Goal: Task Accomplishment & Management: Manage account settings

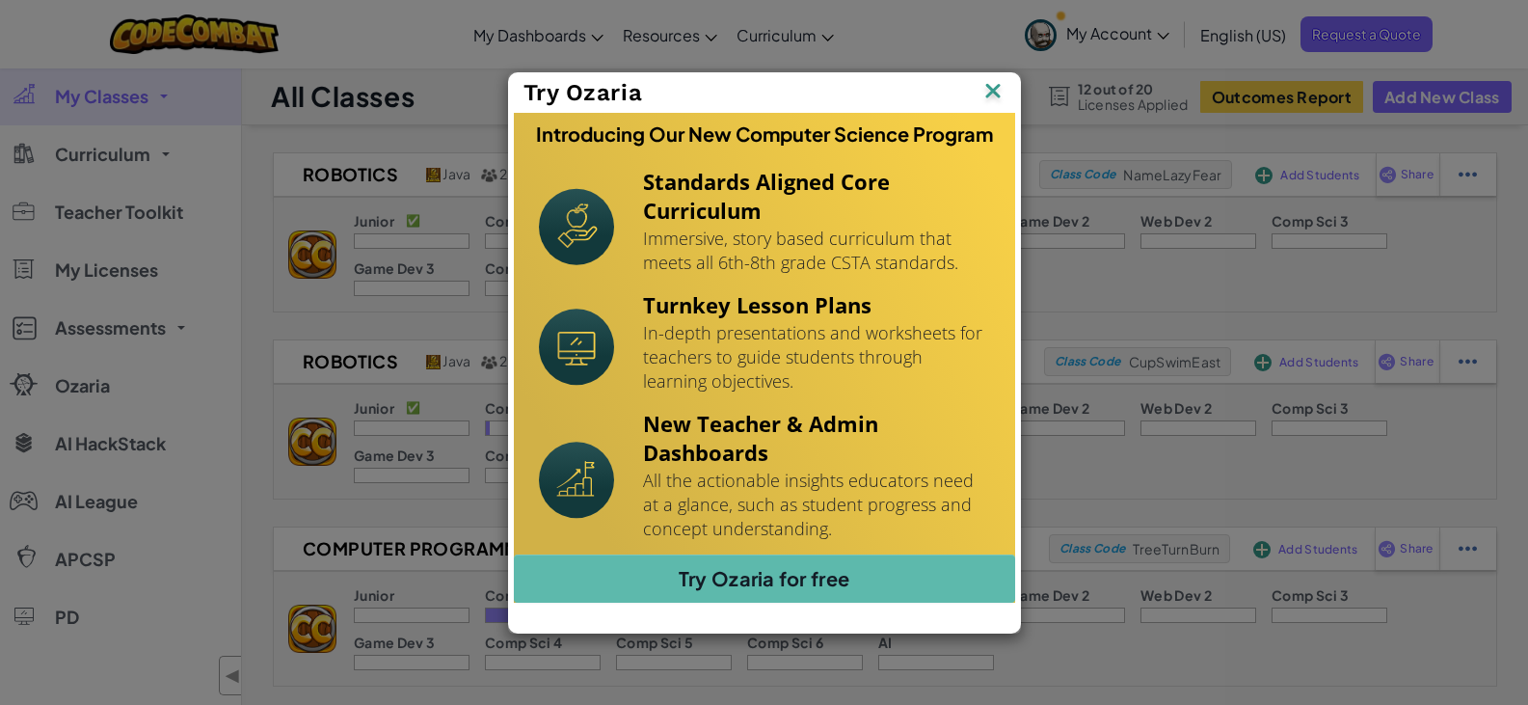
click at [0, 0] on img at bounding box center [0, 0] width 0 height 0
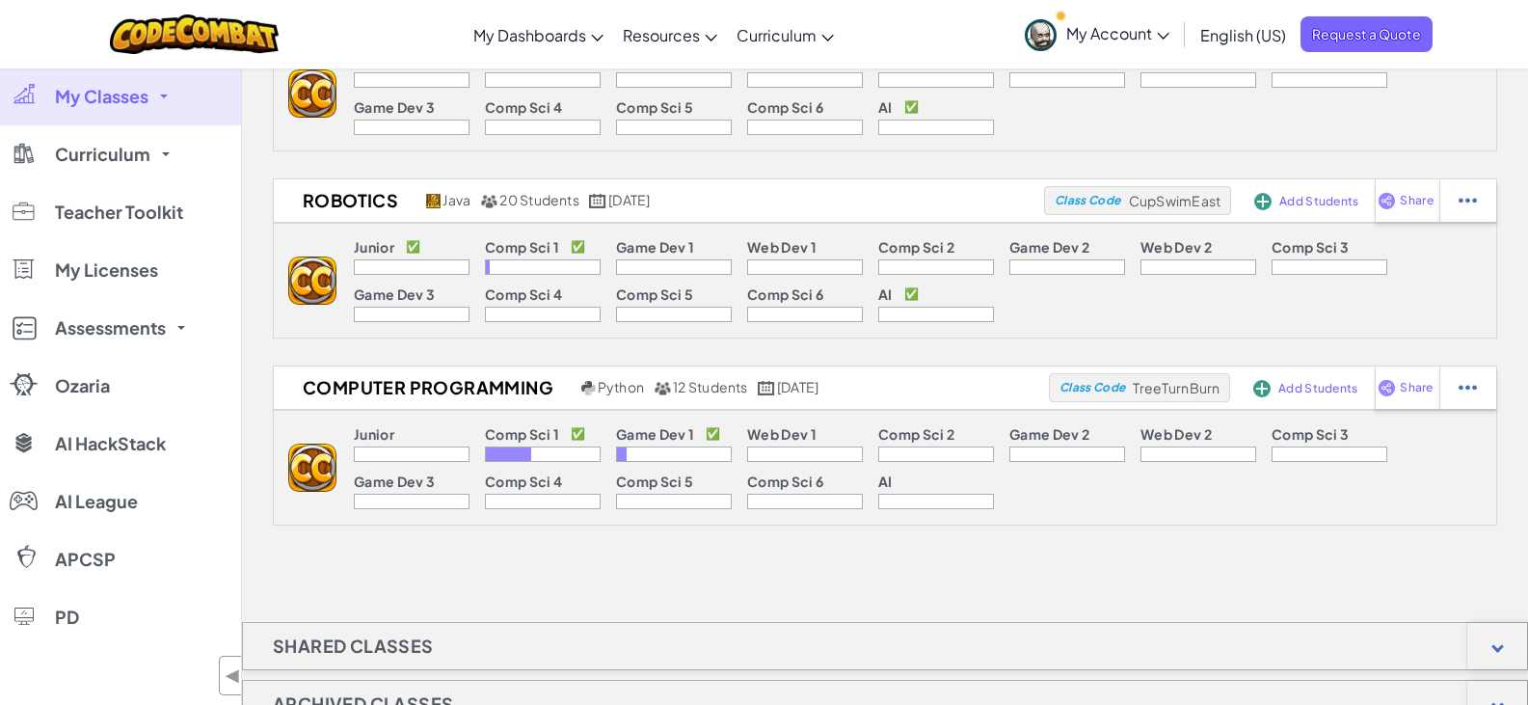
scroll to position [193, 0]
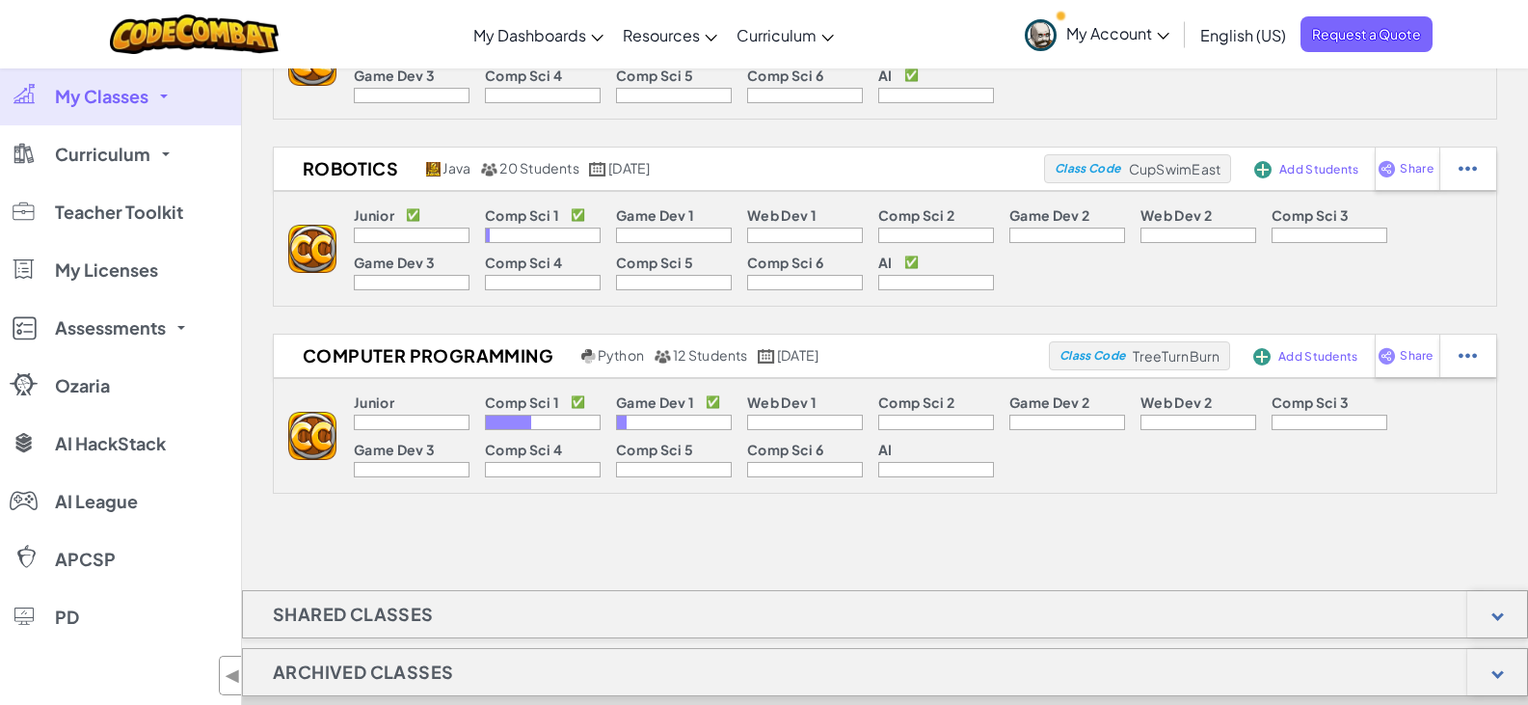
click at [517, 36] on p "Comp Sci 1" at bounding box center [522, 27] width 74 height 15
click at [486, 55] on div at bounding box center [486, 47] width 0 height 13
select select "blocks-and-code"
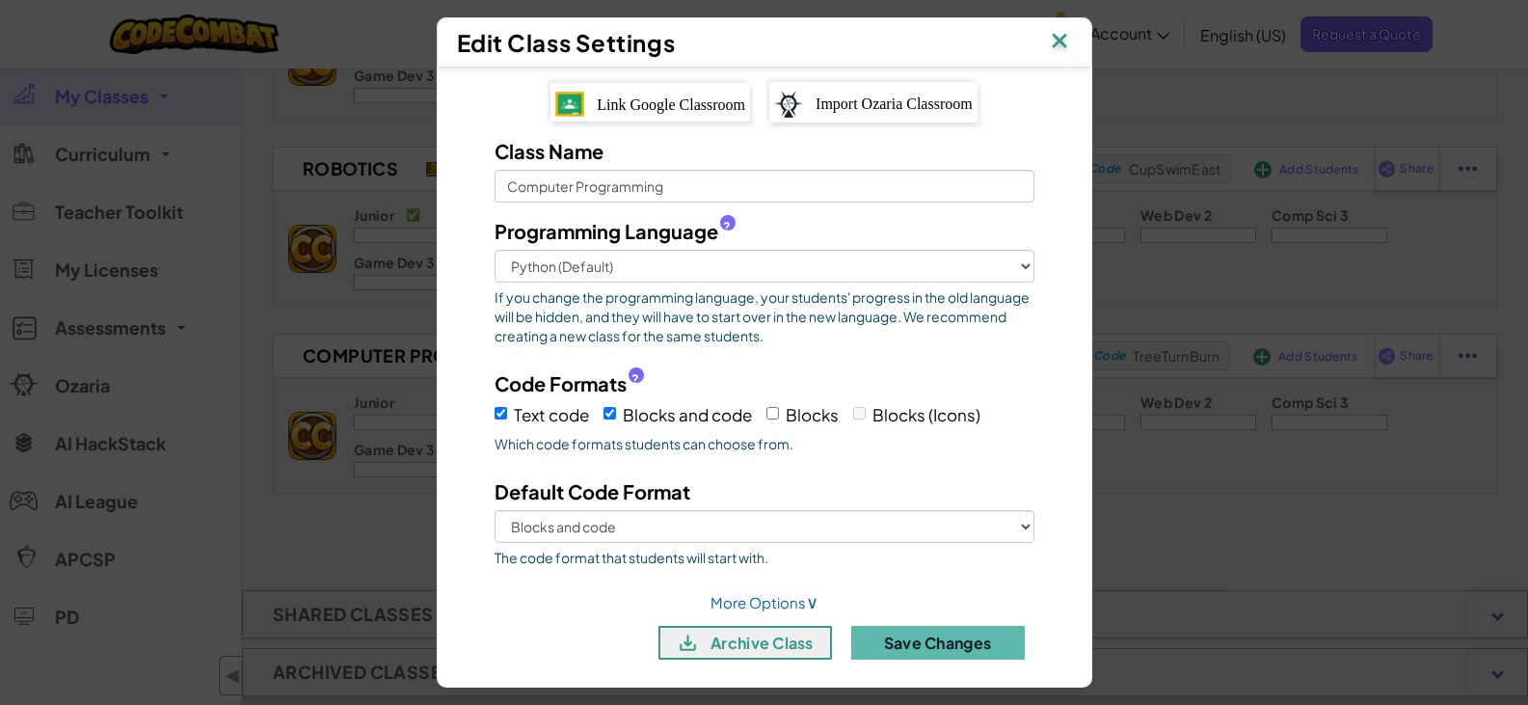
click at [1060, 38] on img at bounding box center [1059, 42] width 25 height 29
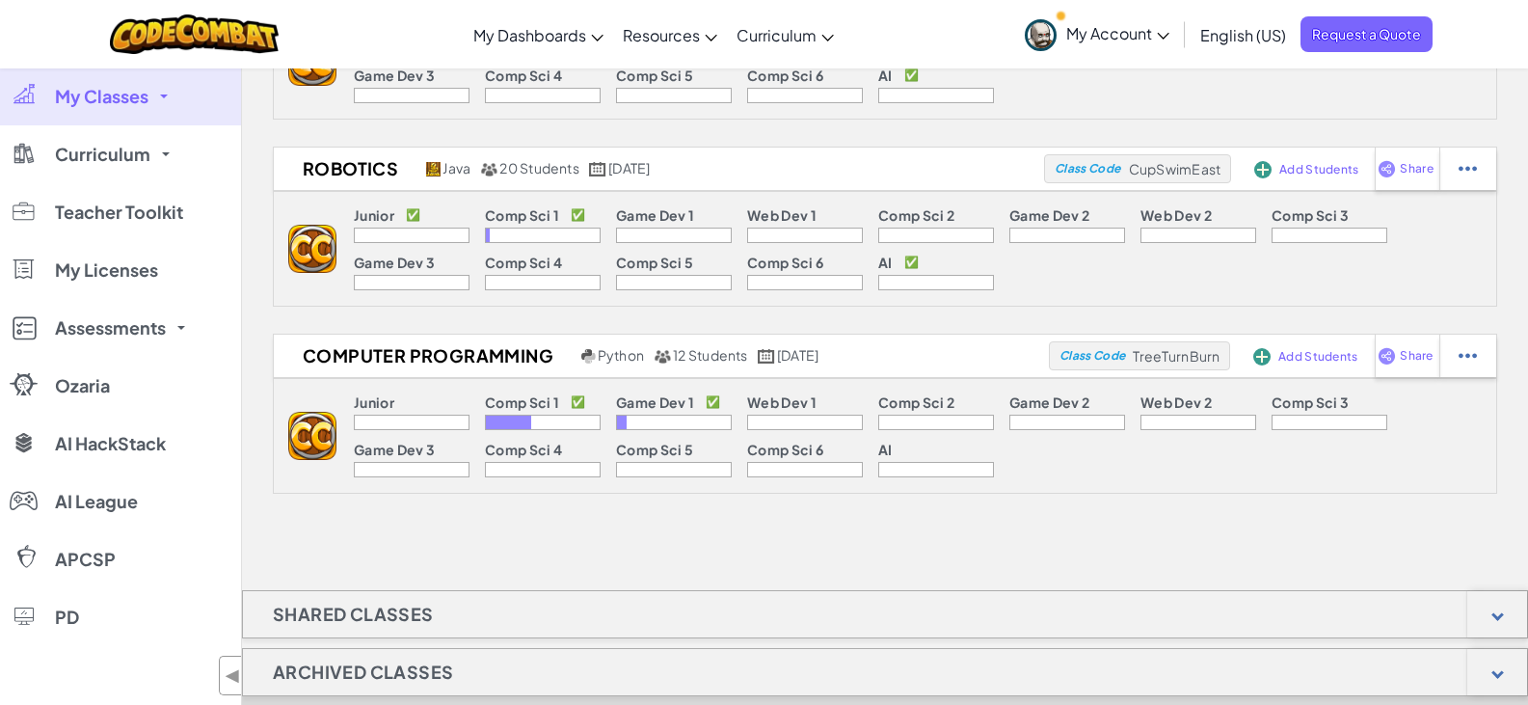
click at [323, 86] on img at bounding box center [312, 62] width 48 height 48
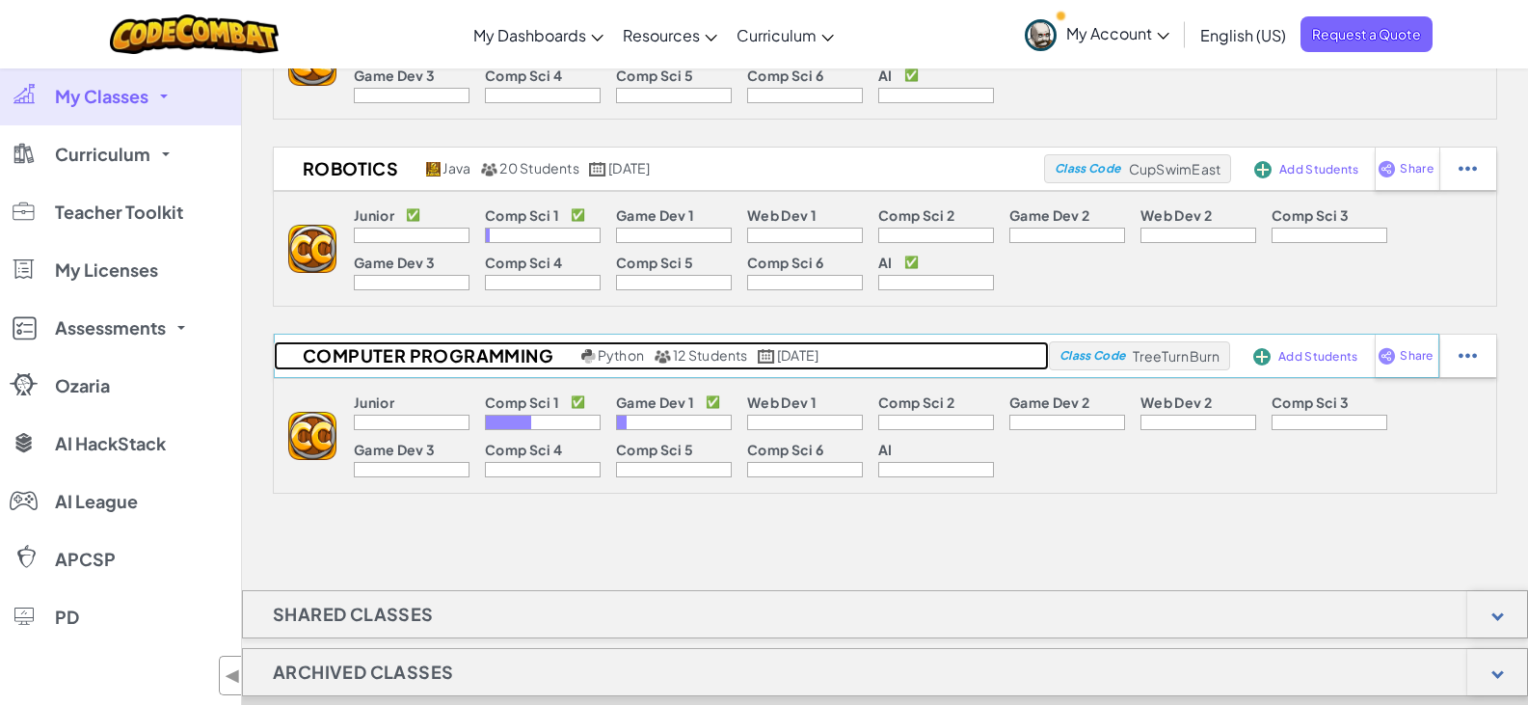
click at [385, 357] on h2 "Computer Programming" at bounding box center [425, 355] width 303 height 29
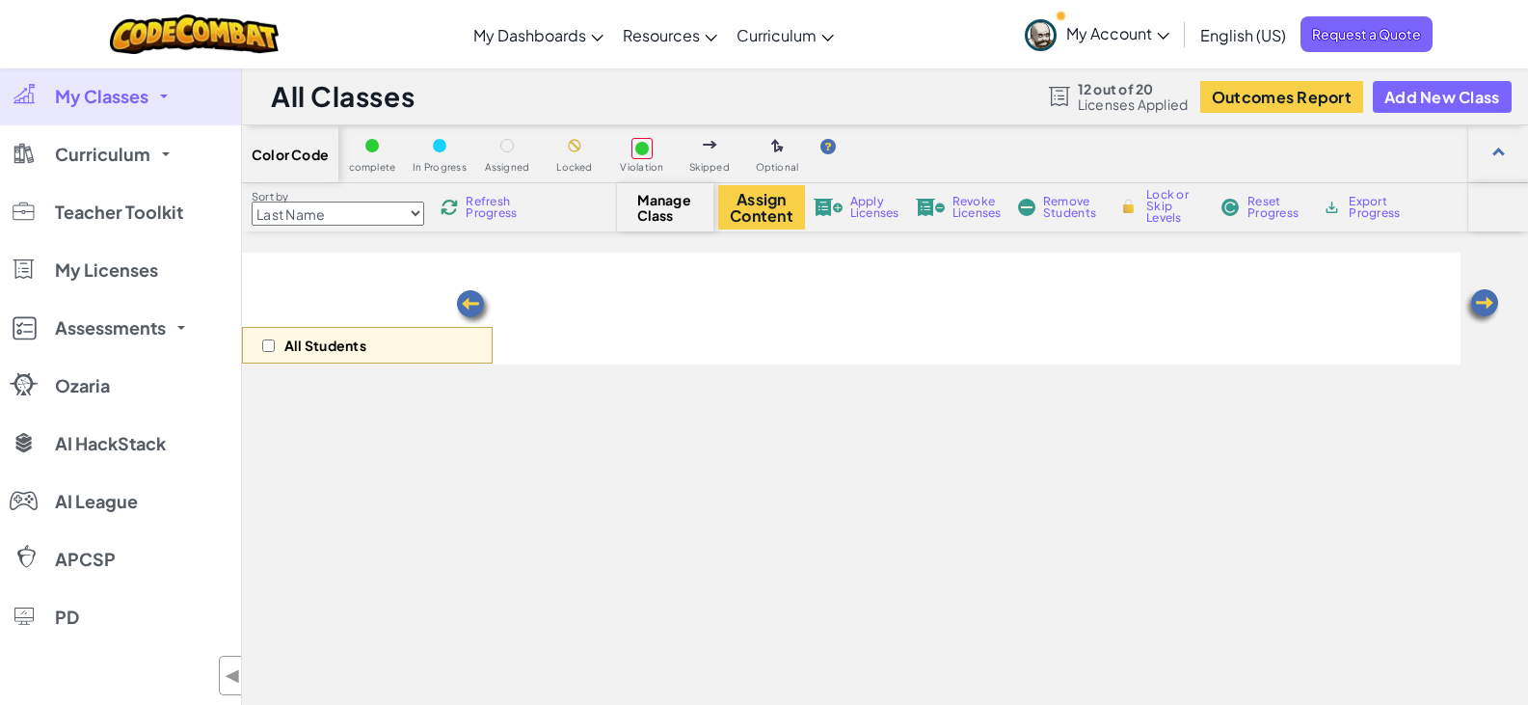
select select "560f1a9f22961295f9427742"
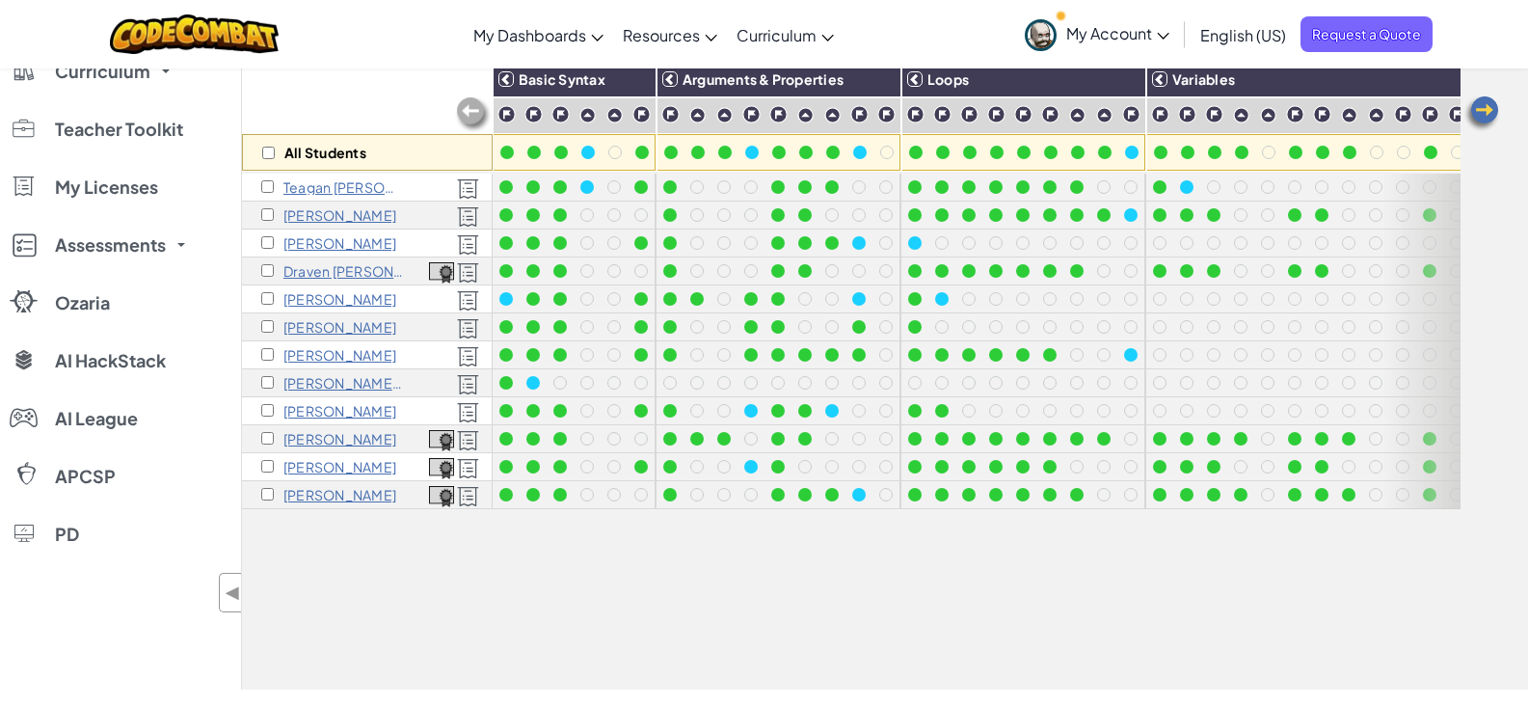
scroll to position [96, 0]
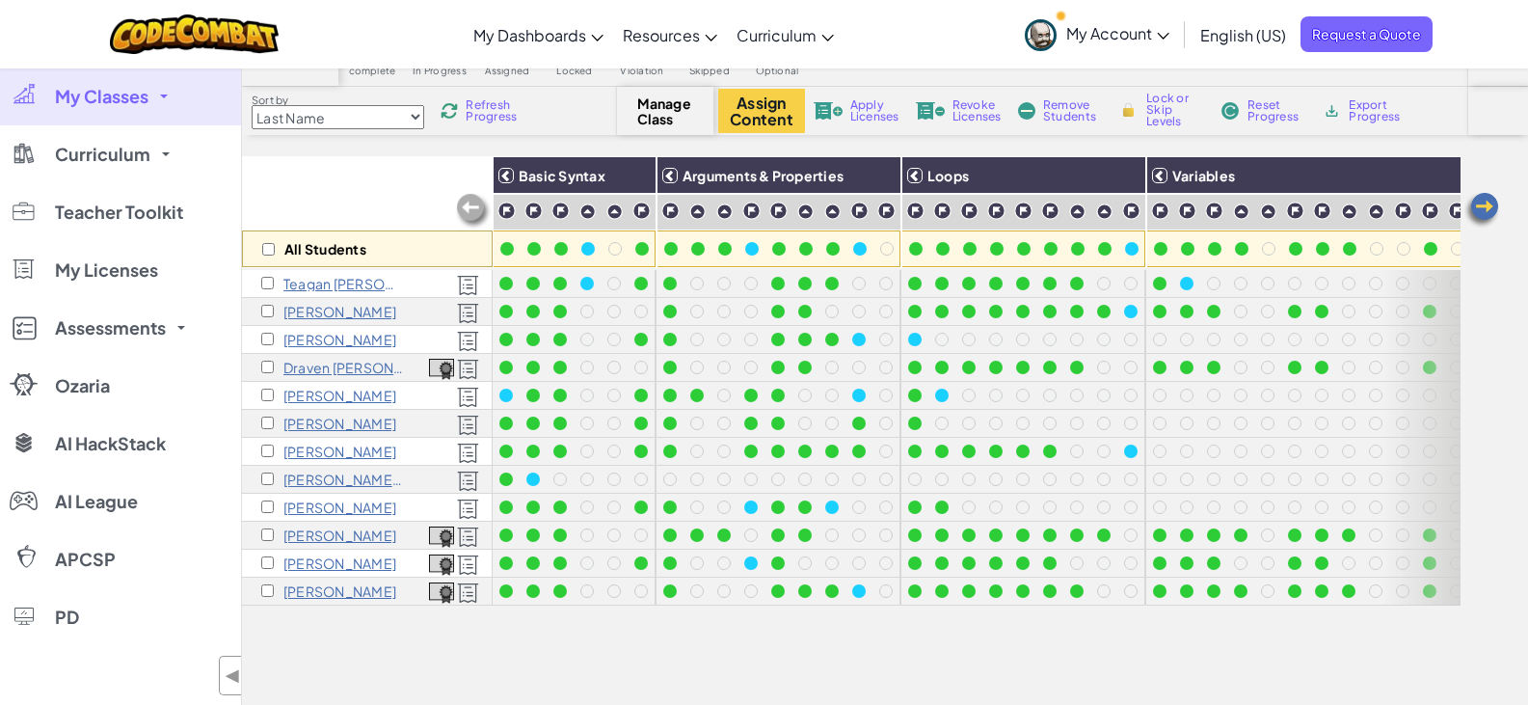
click at [1490, 206] on img at bounding box center [1481, 210] width 39 height 39
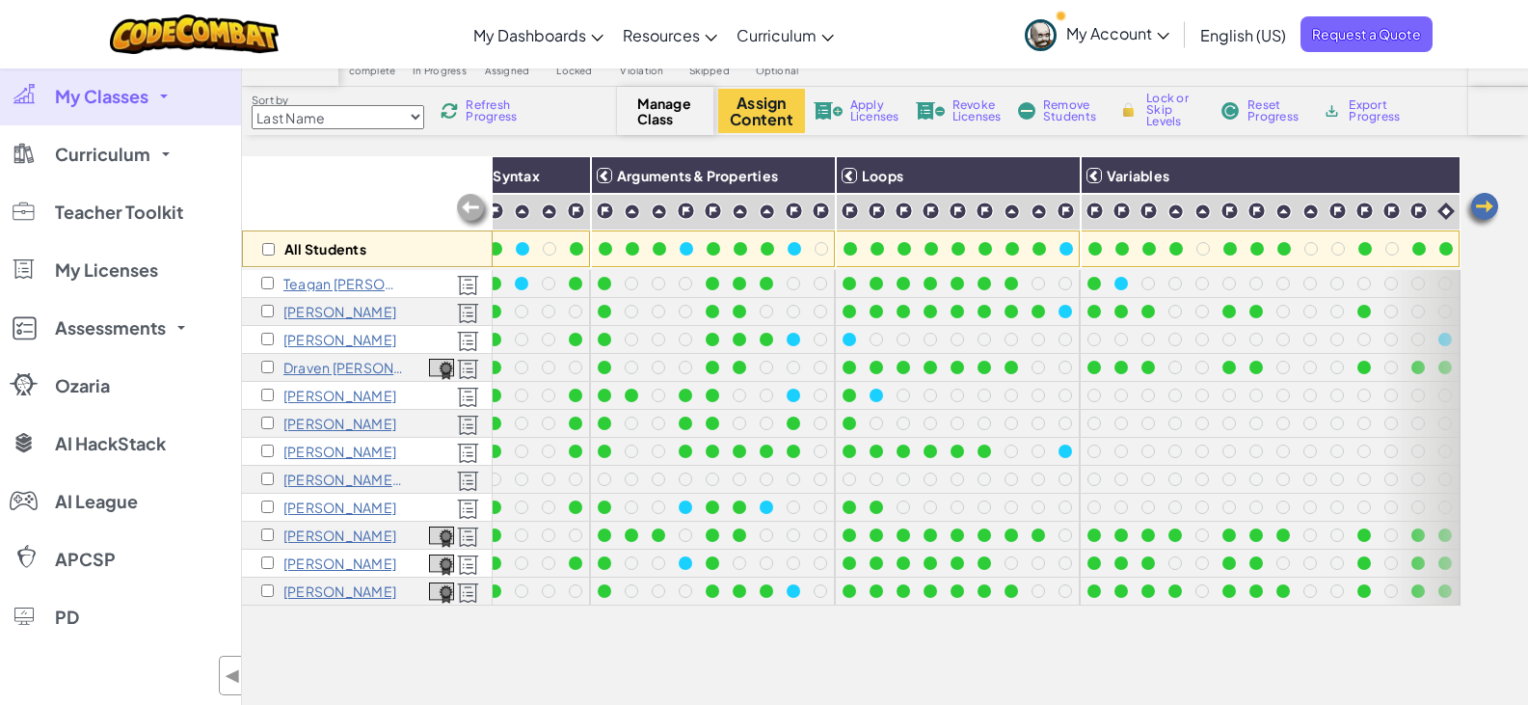
scroll to position [0, 80]
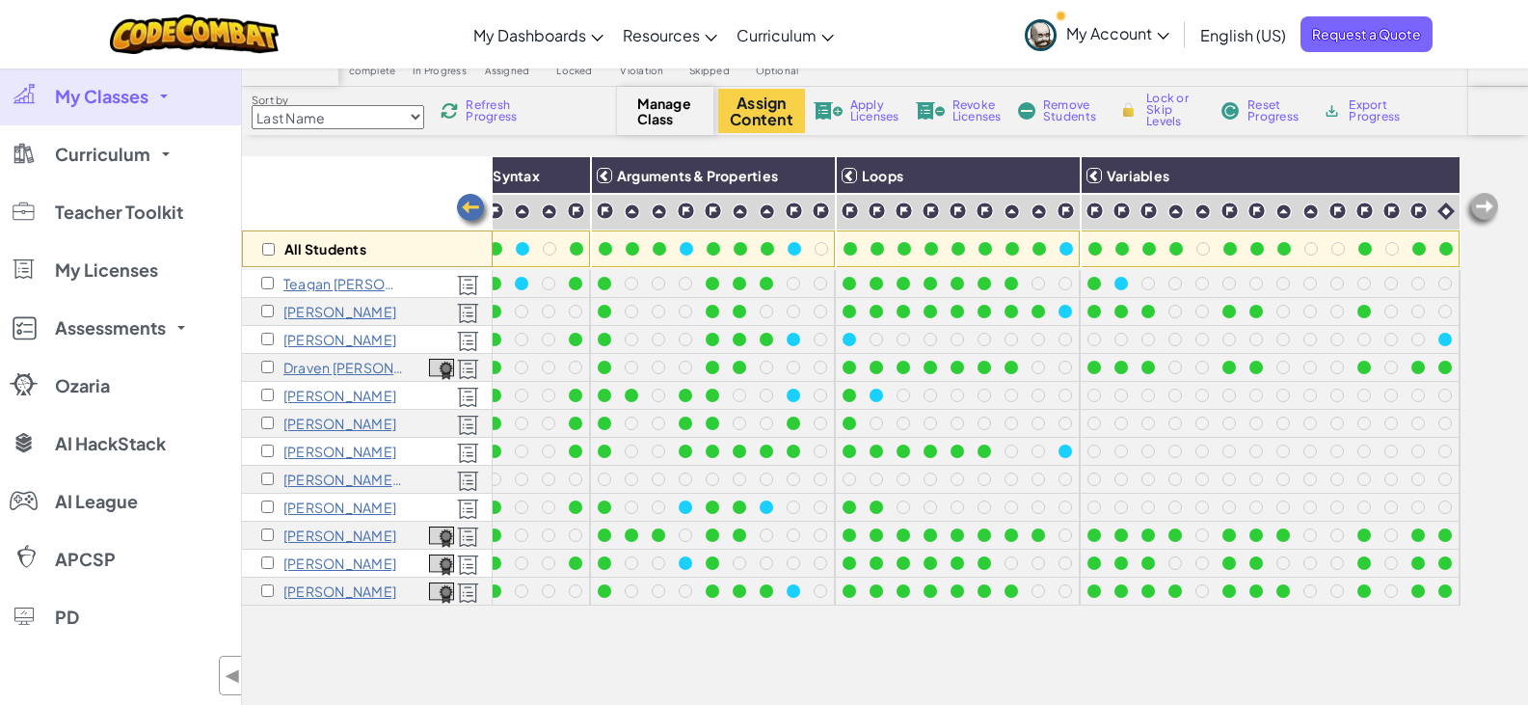
click at [468, 206] on img at bounding box center [473, 211] width 39 height 39
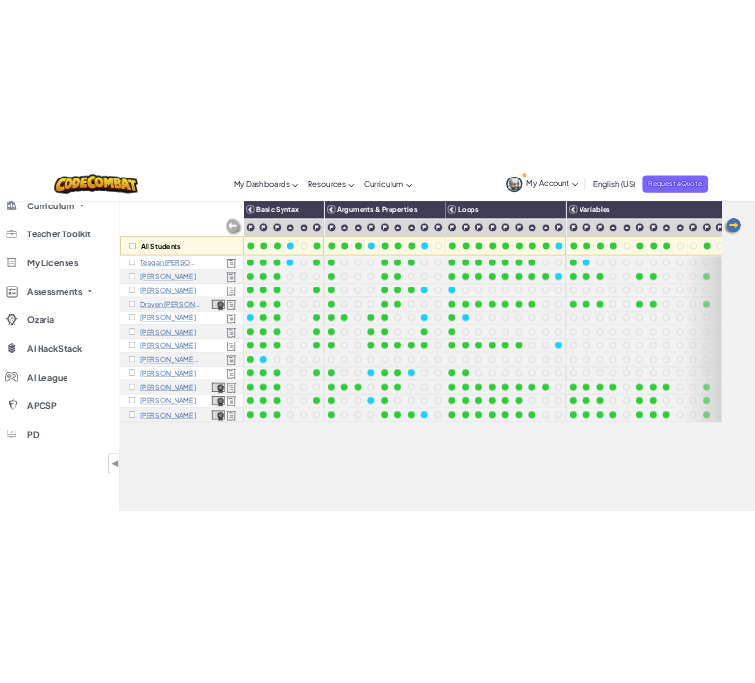
scroll to position [193, 0]
